Goal: Task Accomplishment & Management: Manage account settings

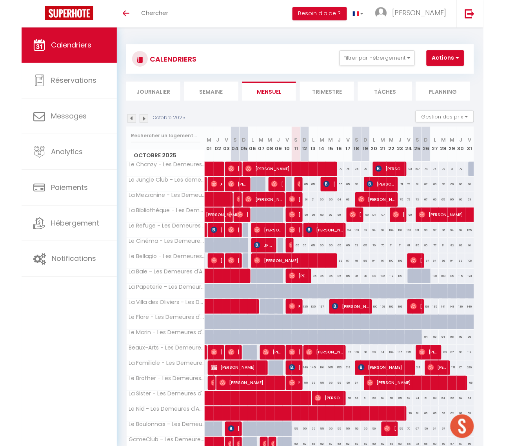
scroll to position [63, 0]
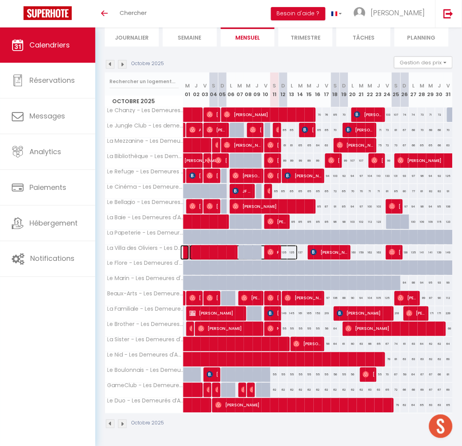
click at [282, 245] on span at bounding box center [243, 252] width 108 height 15
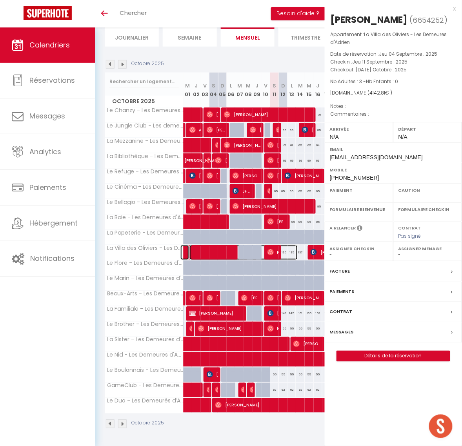
select select "OK"
select select "0"
select select "1"
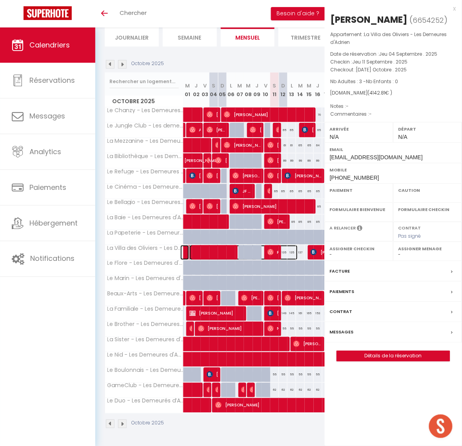
select select
select select "13420"
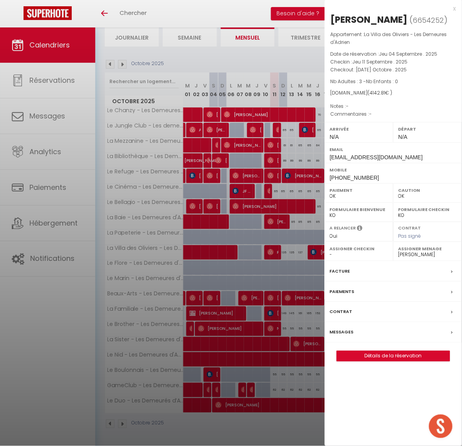
click at [258, 117] on div at bounding box center [231, 223] width 462 height 446
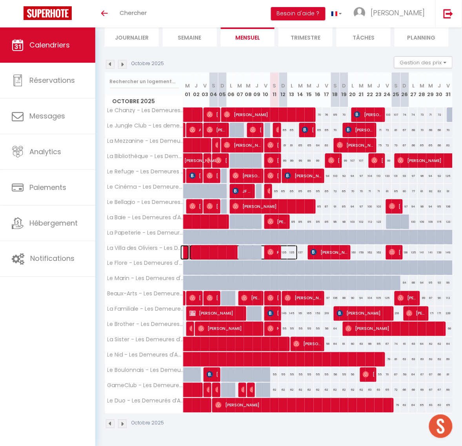
click at [283, 245] on span at bounding box center [243, 252] width 108 height 15
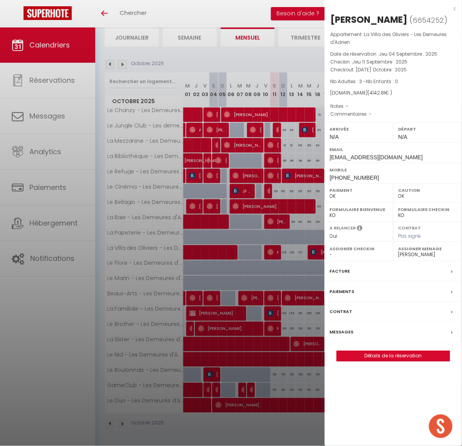
click at [283, 185] on div at bounding box center [231, 223] width 462 height 446
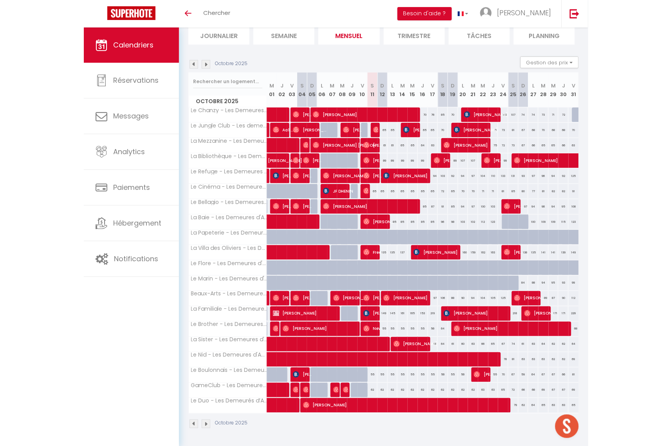
scroll to position [57, 0]
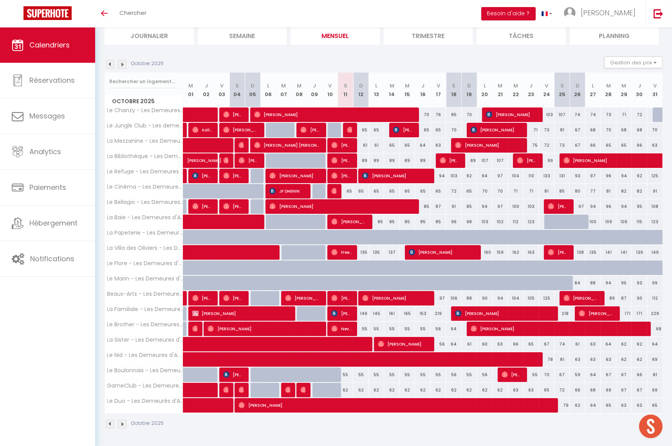
click at [364, 253] on div "135" at bounding box center [361, 252] width 16 height 14
type input "135"
select select "1"
type input "Dim 12 Octobre 2025"
type input "Lun 13 Octobre 2025"
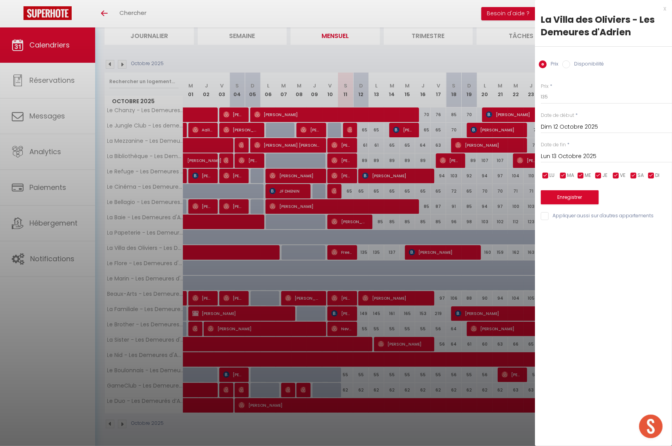
click at [564, 63] on input "Disponibilité" at bounding box center [567, 64] width 8 height 8
radio input "true"
radio input "false"
click at [551, 104] on select "Disponible Indisponible" at bounding box center [606, 97] width 131 height 15
select select "0"
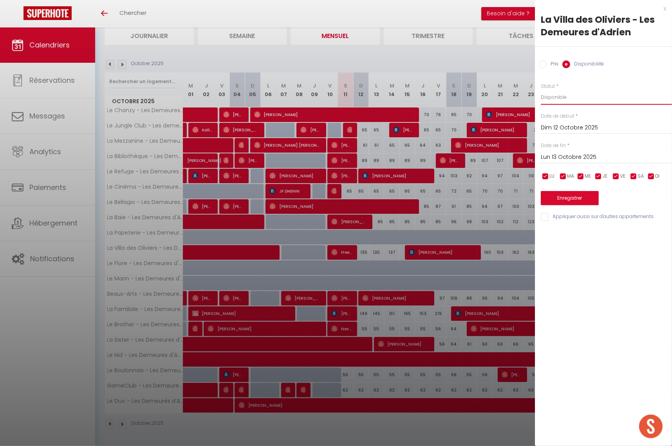
click at [541, 90] on select "Disponible Indisponible" at bounding box center [606, 97] width 131 height 15
click at [547, 130] on input "Dim 12 Octobre 2025" at bounding box center [606, 128] width 131 height 10
click at [608, 73] on div "Prix * 135 Statut * Disponible Indisponible Date de début * Dim 12 Octobre 2025…" at bounding box center [603, 147] width 137 height 149
click at [561, 193] on button "Enregistrer" at bounding box center [570, 198] width 58 height 14
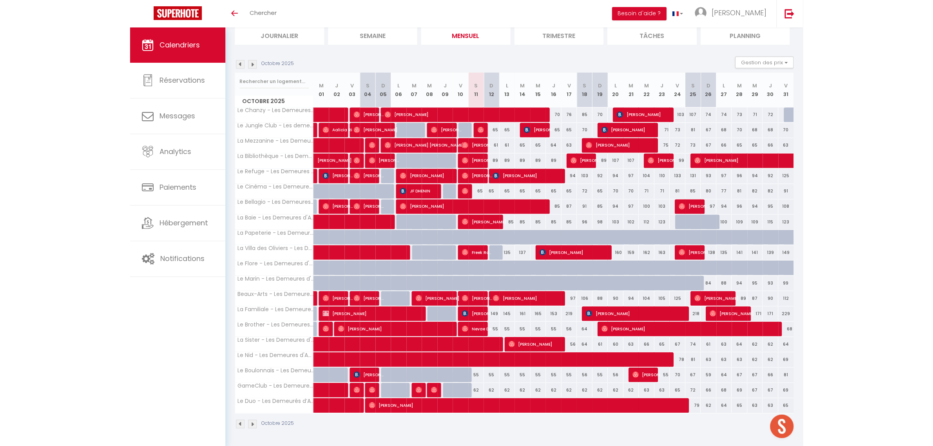
scroll to position [57, 0]
